Goal: Transaction & Acquisition: Register for event/course

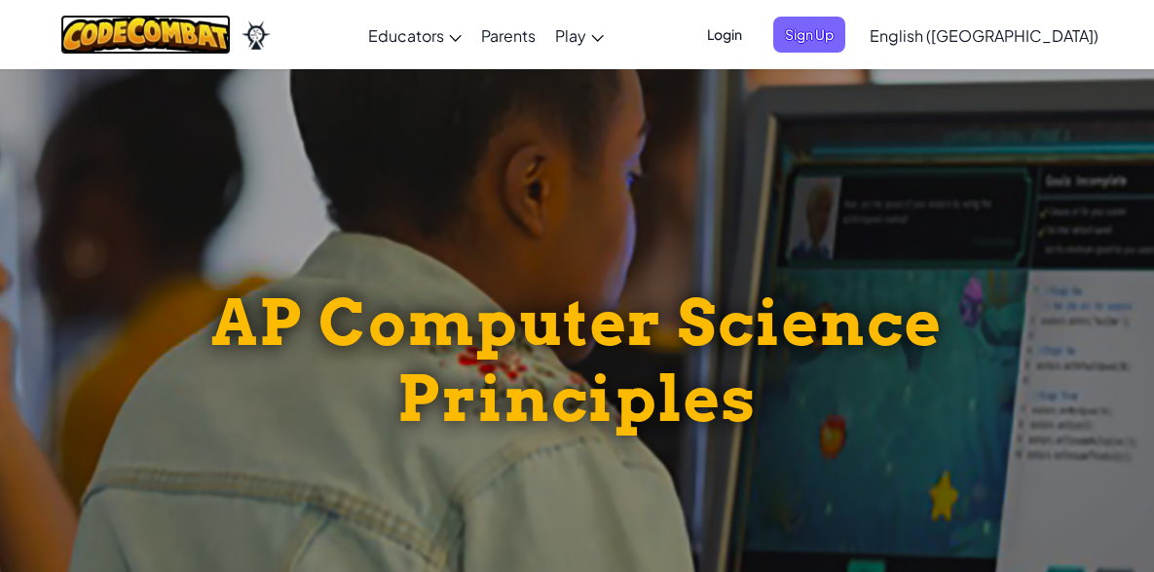
click at [193, 40] on img at bounding box center [145, 35] width 170 height 40
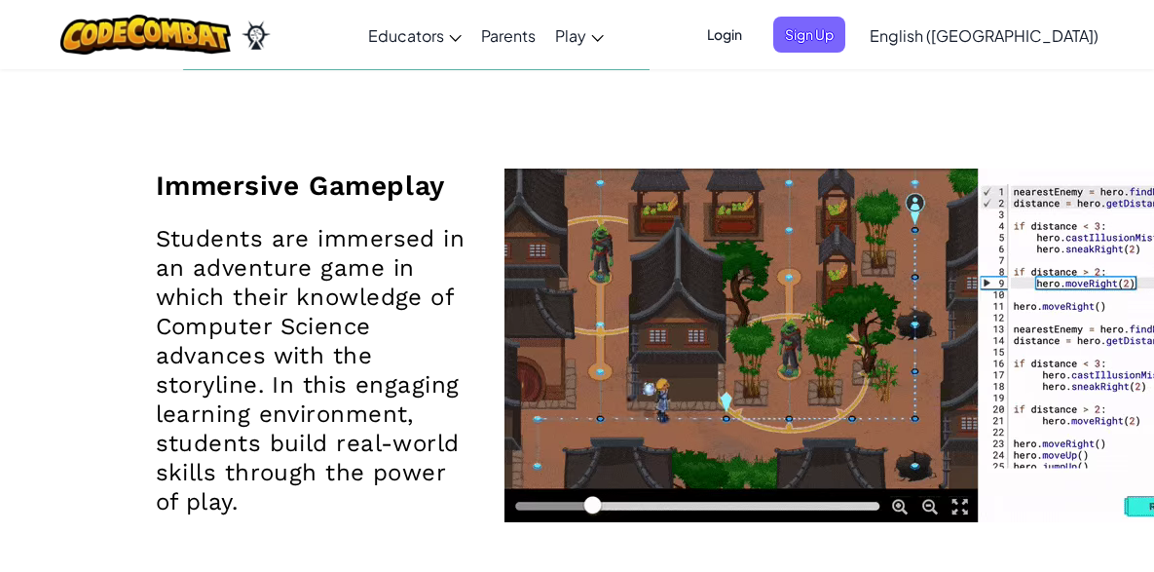
scroll to position [2440, 0]
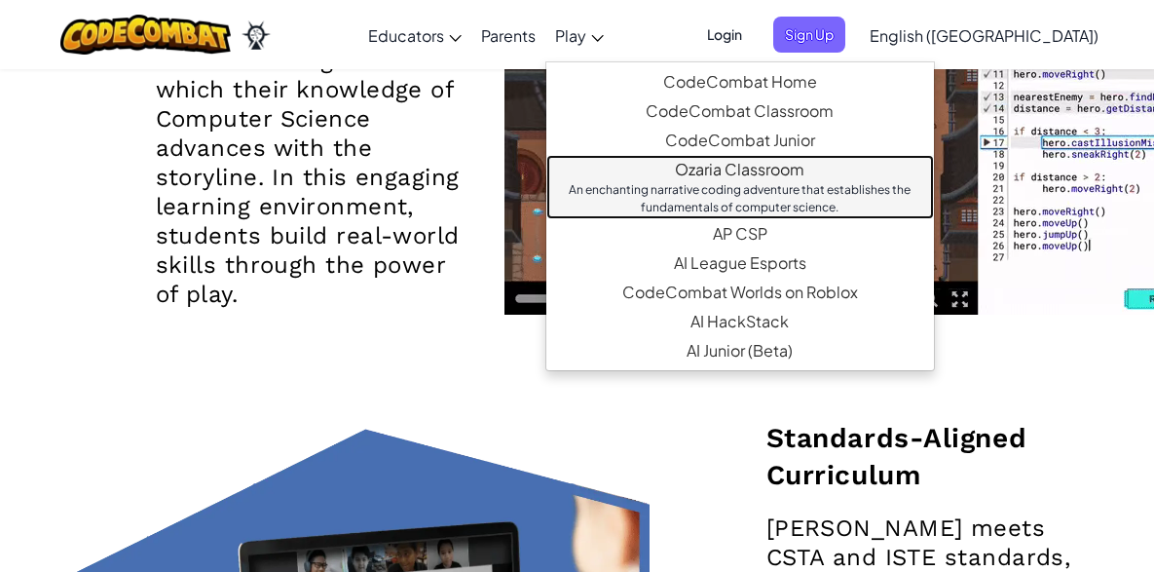
click at [842, 167] on link "Ozaria Classroom An enchanting narrative coding adventure that establishes the …" at bounding box center [740, 187] width 388 height 64
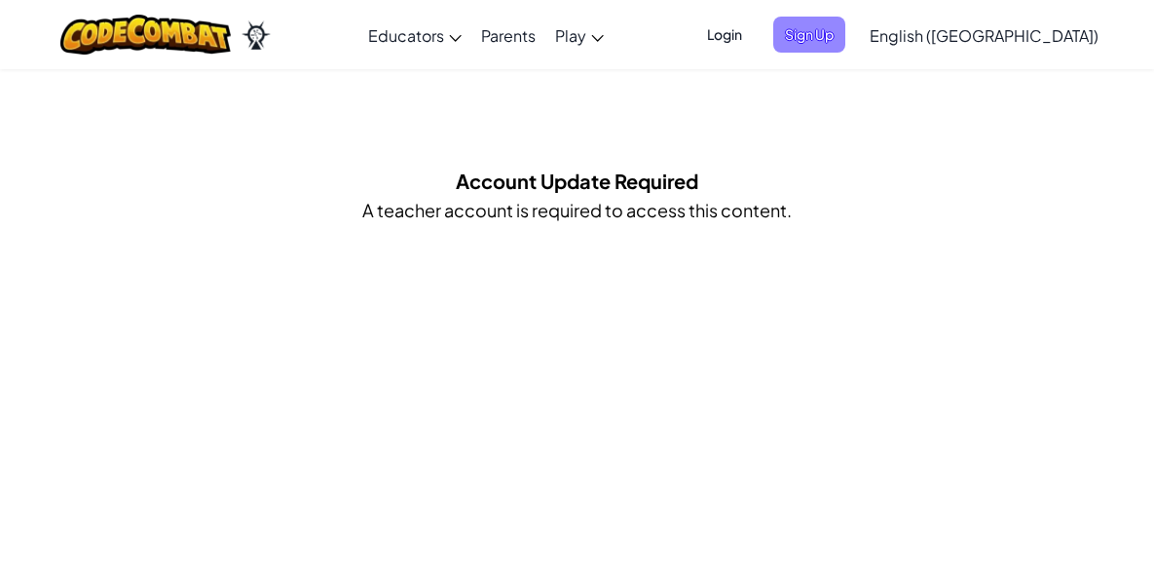
click at [845, 48] on span "Sign Up" at bounding box center [809, 35] width 72 height 36
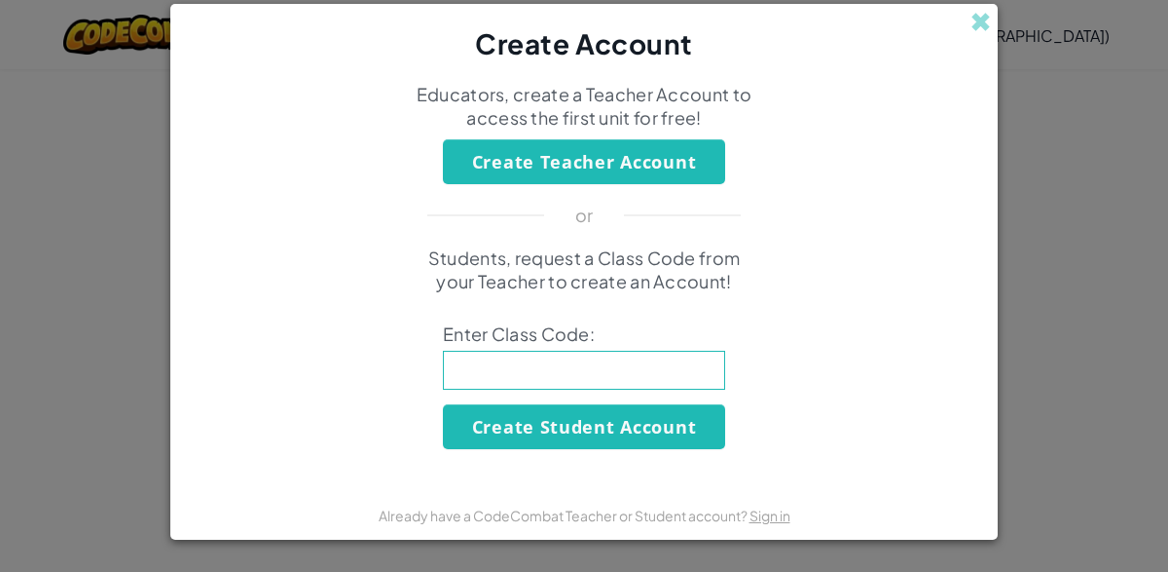
click at [641, 158] on button "Create Teacher Account" at bounding box center [584, 161] width 282 height 45
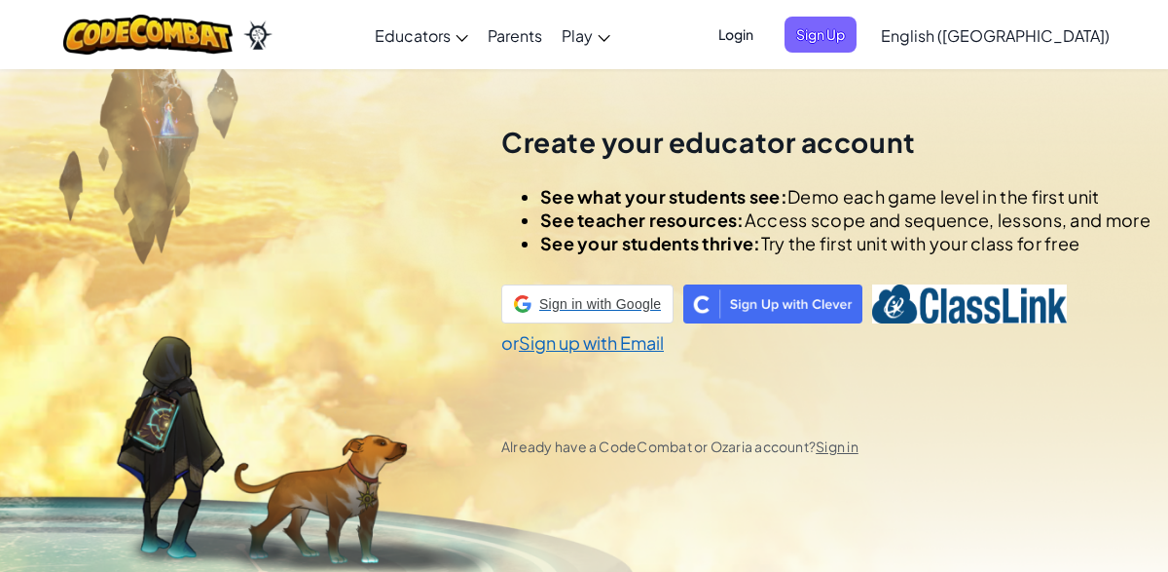
scroll to position [68, 0]
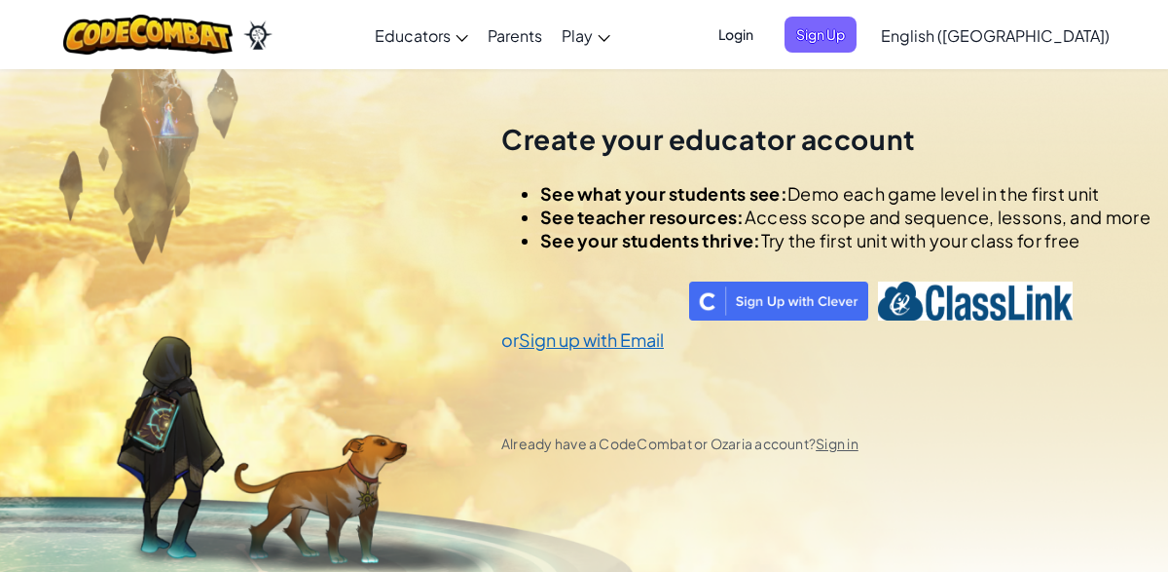
click at [883, 229] on li "See teacher resources: Access scope and sequence, lessons, and more" at bounding box center [845, 216] width 610 height 23
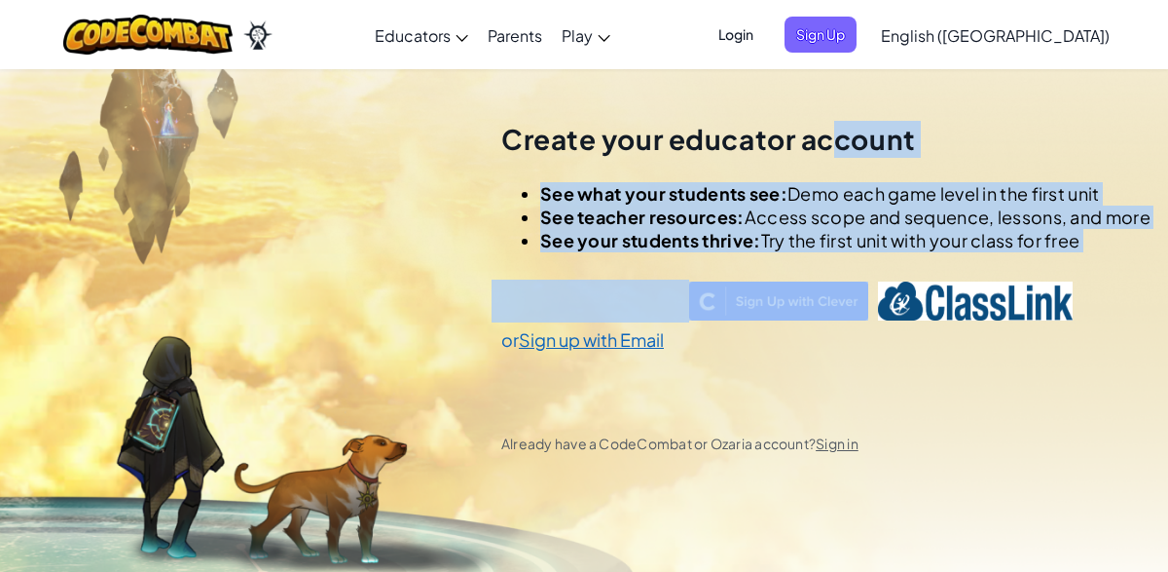
drag, startPoint x: 820, startPoint y: 192, endPoint x: 816, endPoint y: 292, distance: 100.4
click at [813, 297] on div "Create your educator account See what your students see: Demo each game level i…" at bounding box center [825, 278] width 649 height 314
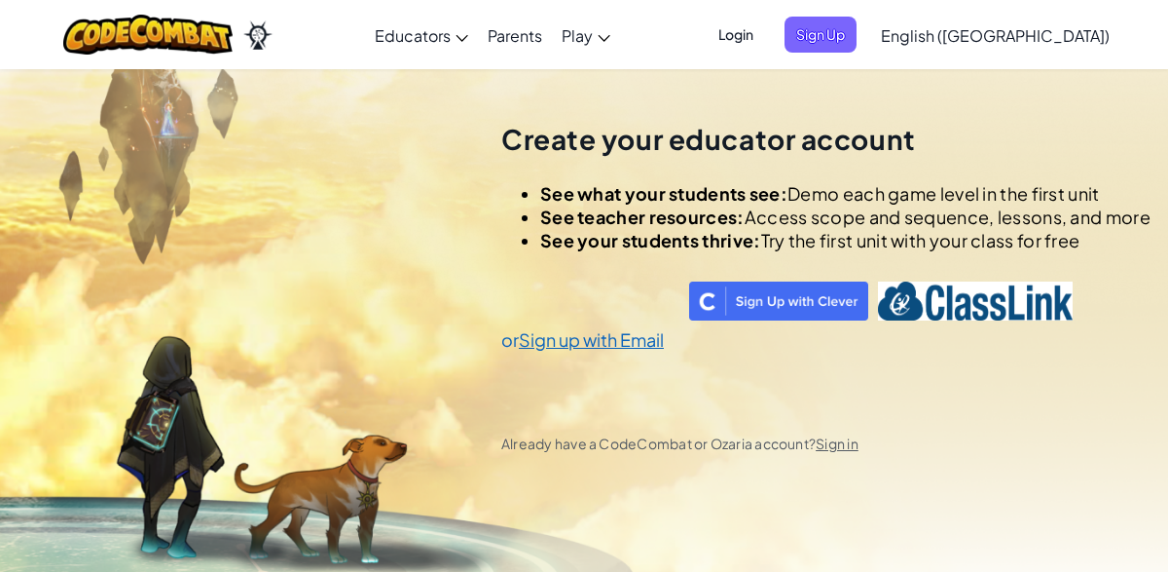
drag, startPoint x: 716, startPoint y: 118, endPoint x: 706, endPoint y: 113, distance: 10.9
click at [716, 118] on div "Create your educator account See what your students see: Demo each game level i…" at bounding box center [825, 286] width 649 height 572
click at [552, 22] on link "Parents" at bounding box center [515, 35] width 74 height 53
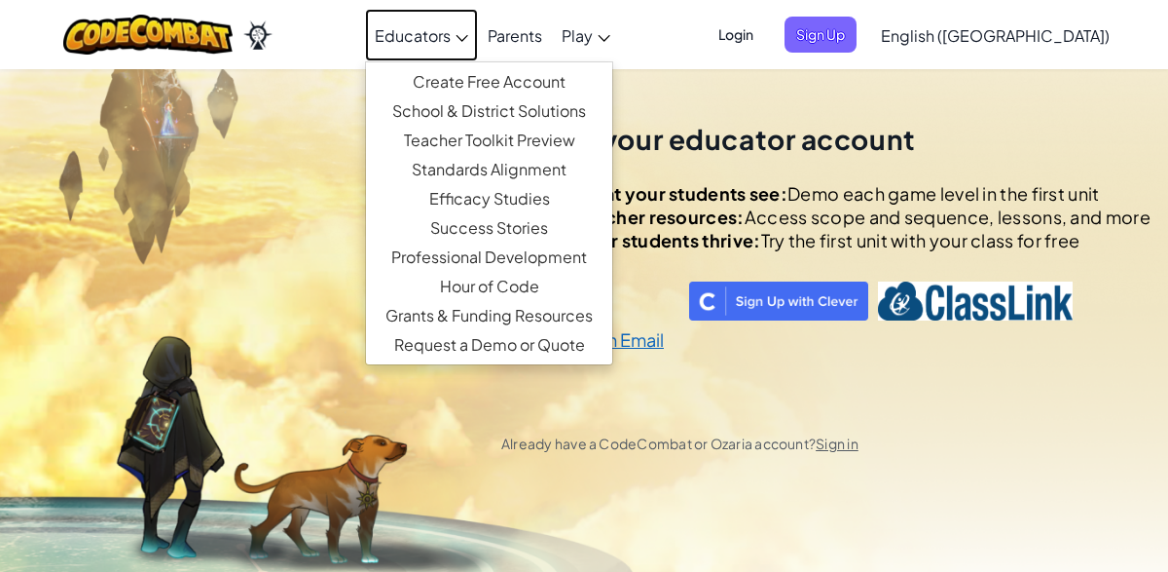
click at [478, 36] on link "Educators" at bounding box center [421, 35] width 113 height 53
